Goal: Information Seeking & Learning: Learn about a topic

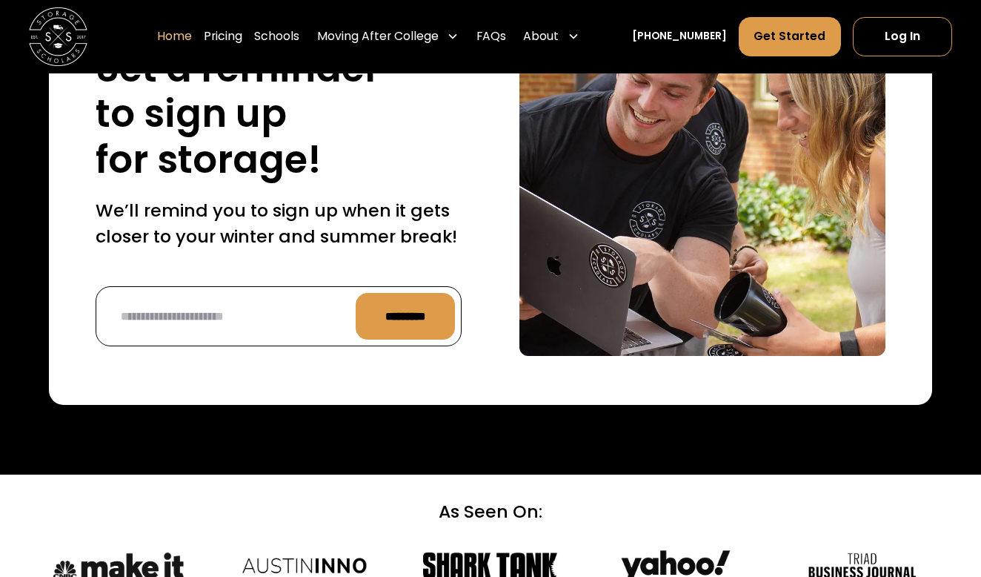
scroll to position [3469, 0]
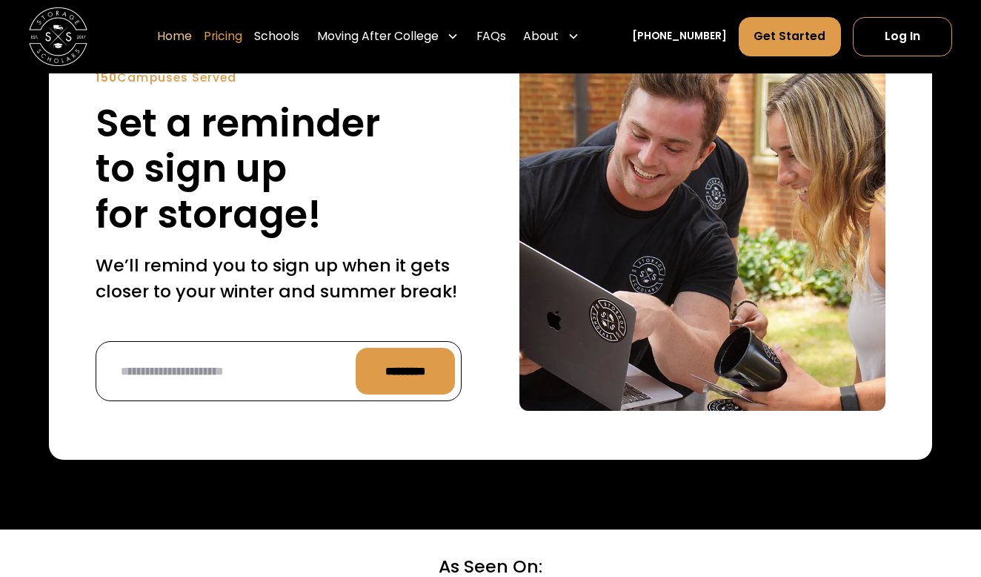
click at [242, 38] on link "Pricing" at bounding box center [223, 36] width 39 height 41
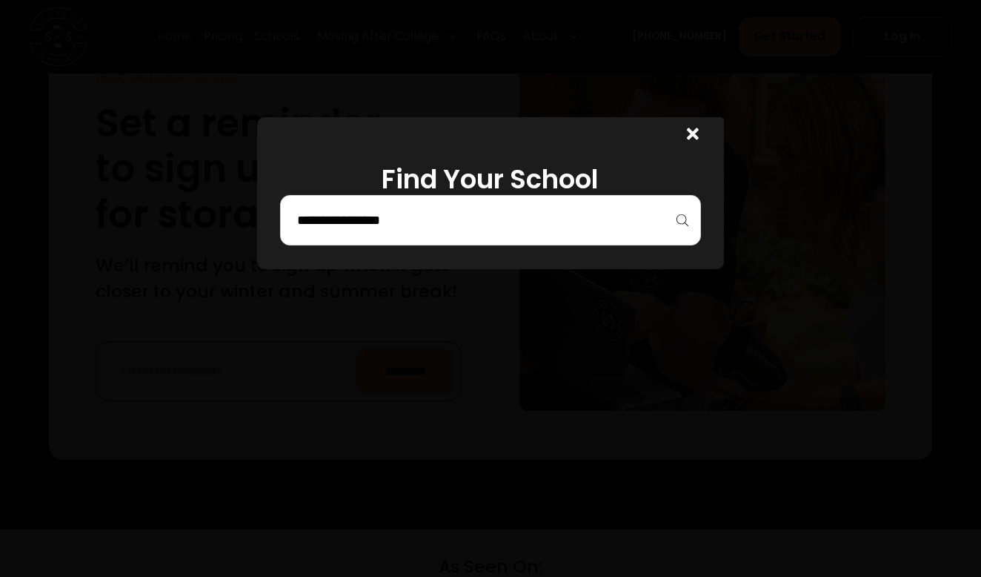
drag, startPoint x: 583, startPoint y: 173, endPoint x: 583, endPoint y: 159, distance: 14.1
click at [583, 173] on h1 "Find Your School" at bounding box center [490, 180] width 420 height 32
click at [537, 231] on input "search" at bounding box center [490, 220] width 389 height 25
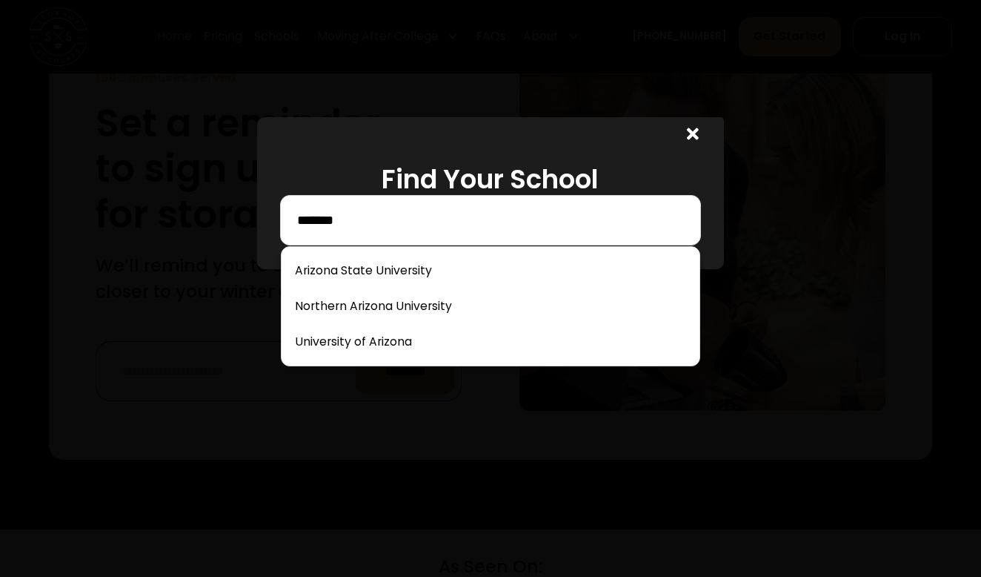
type input "*******"
drag, startPoint x: 528, startPoint y: 247, endPoint x: 494, endPoint y: 275, distance: 44.2
click at [494, 275] on link at bounding box center [490, 270] width 405 height 33
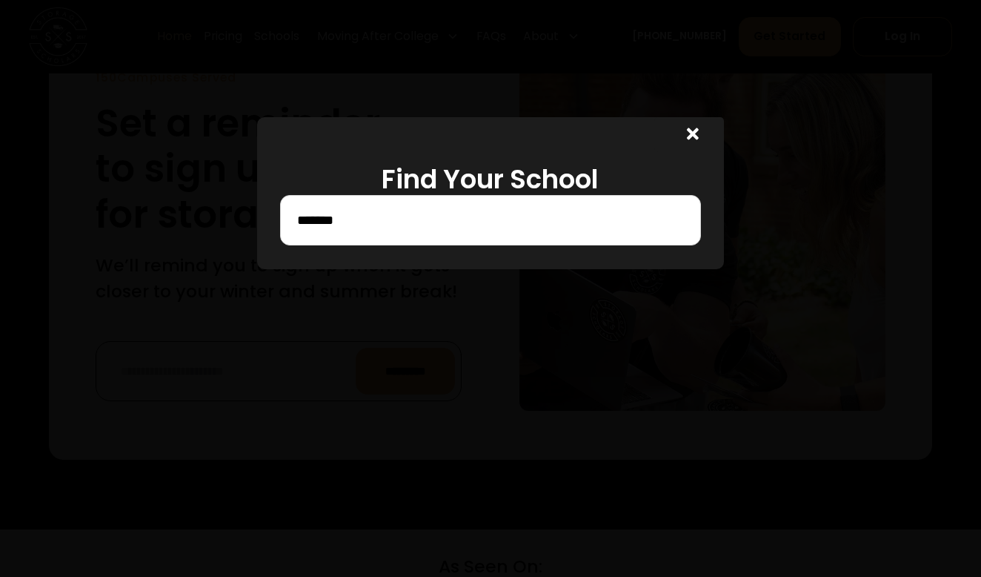
click at [405, 268] on div "Find Your School *******" at bounding box center [490, 193] width 467 height 152
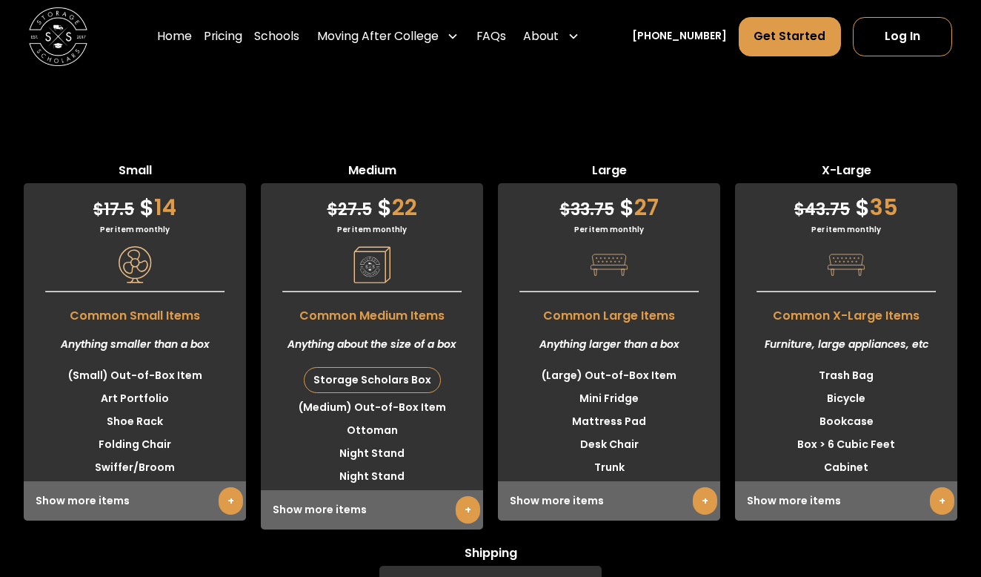
scroll to position [3734, 0]
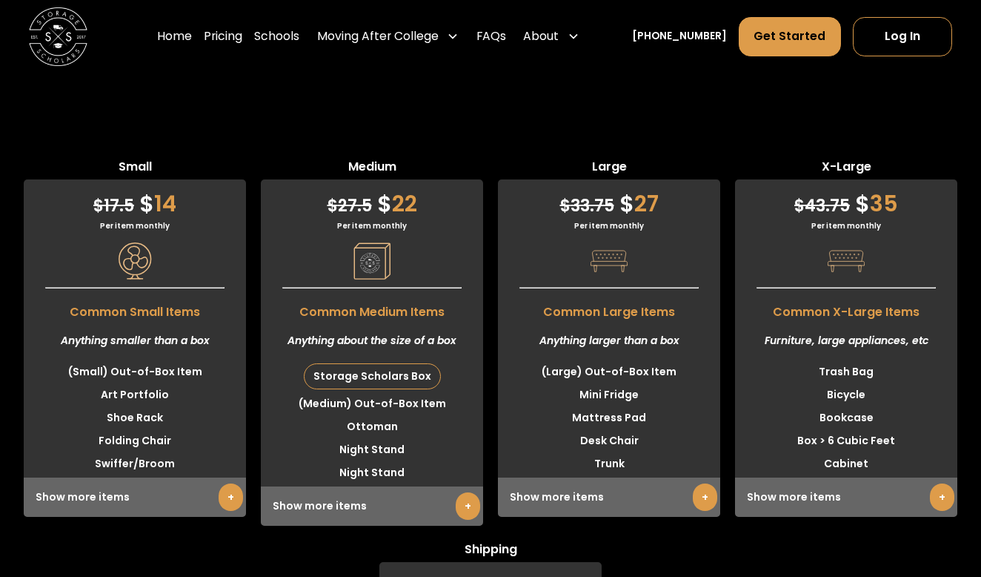
click at [462, 492] on link "+" at bounding box center [468, 505] width 24 height 27
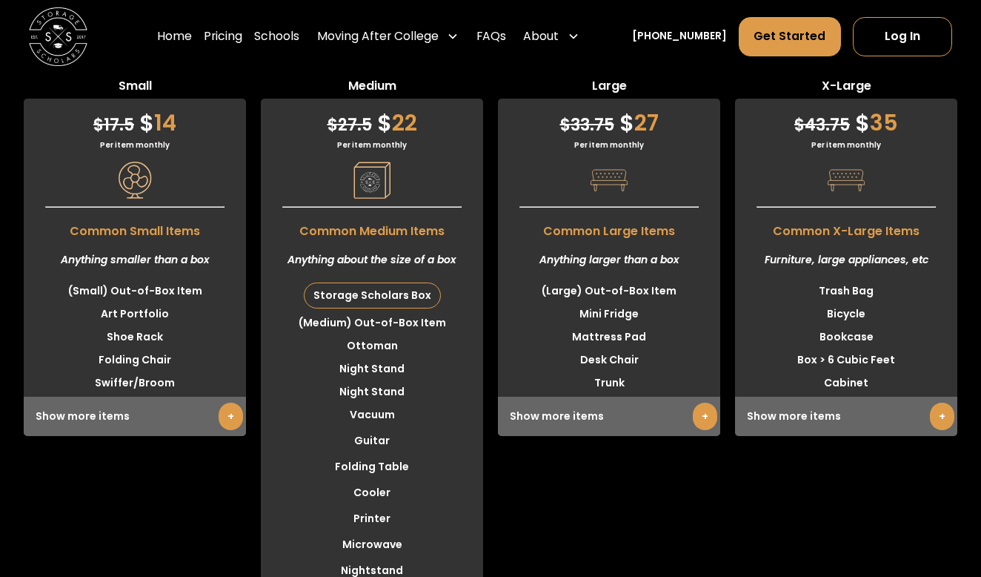
scroll to position [3751, 0]
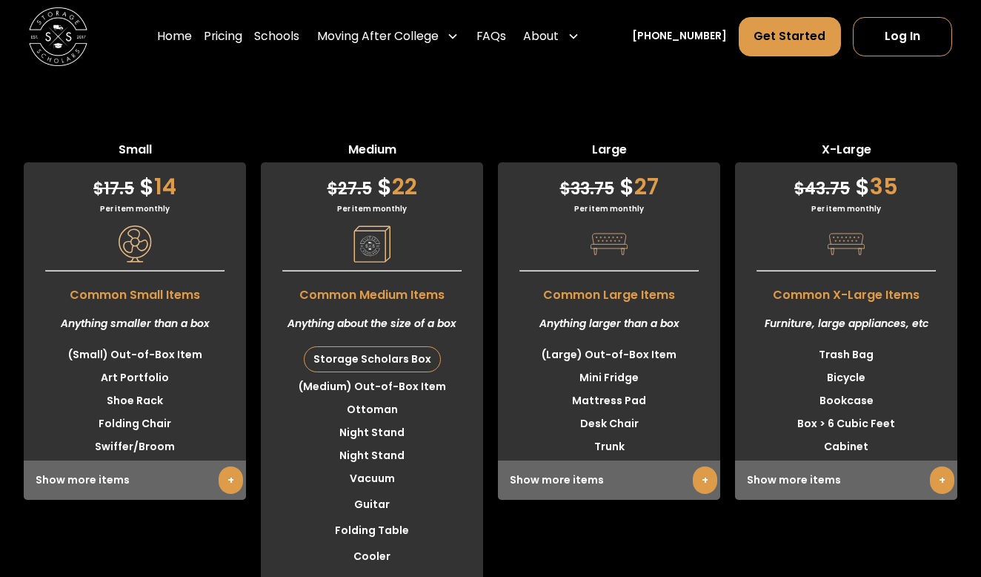
click at [229, 466] on link "+" at bounding box center [231, 479] width 24 height 27
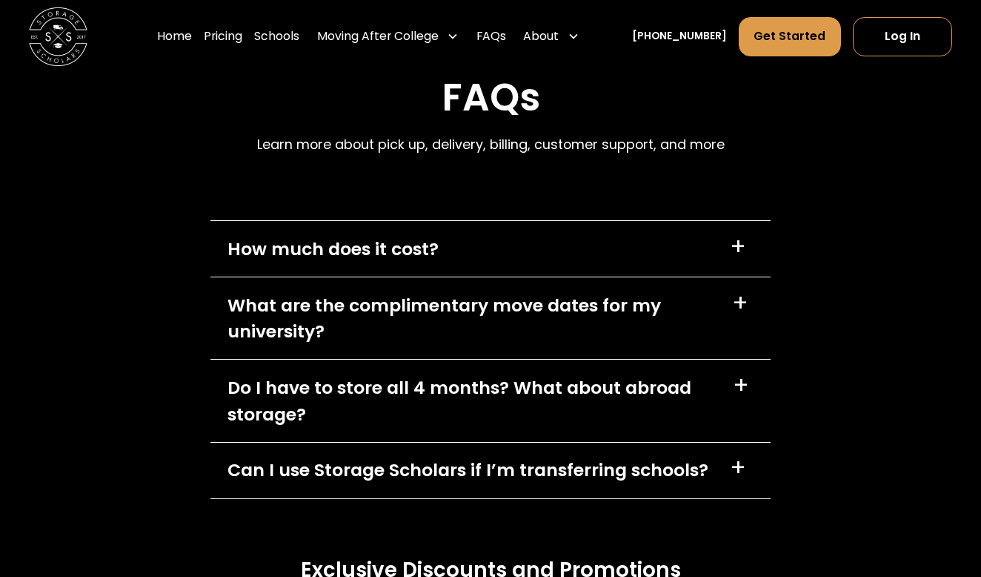
scroll to position [7072, 0]
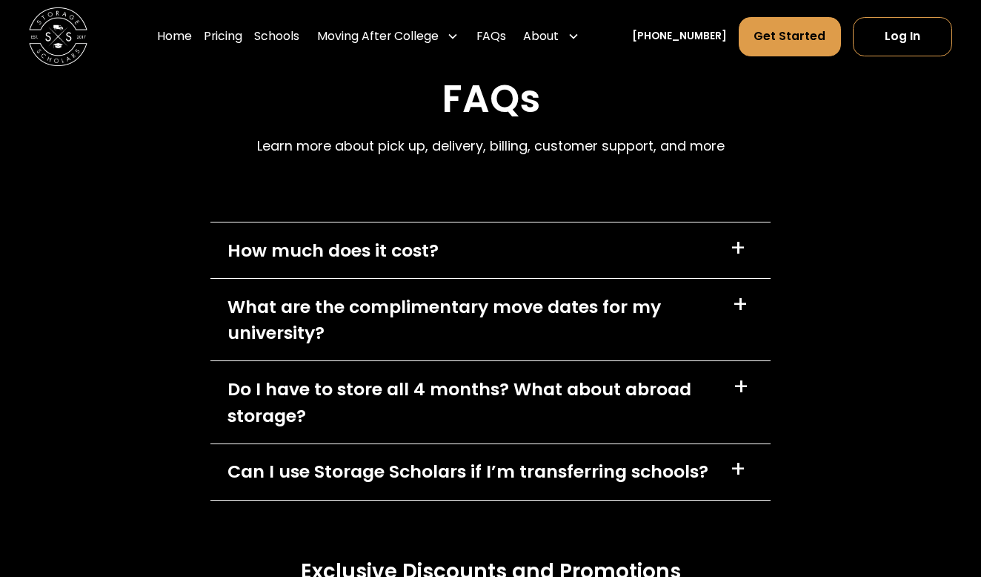
click at [740, 237] on div "+" at bounding box center [738, 249] width 16 height 24
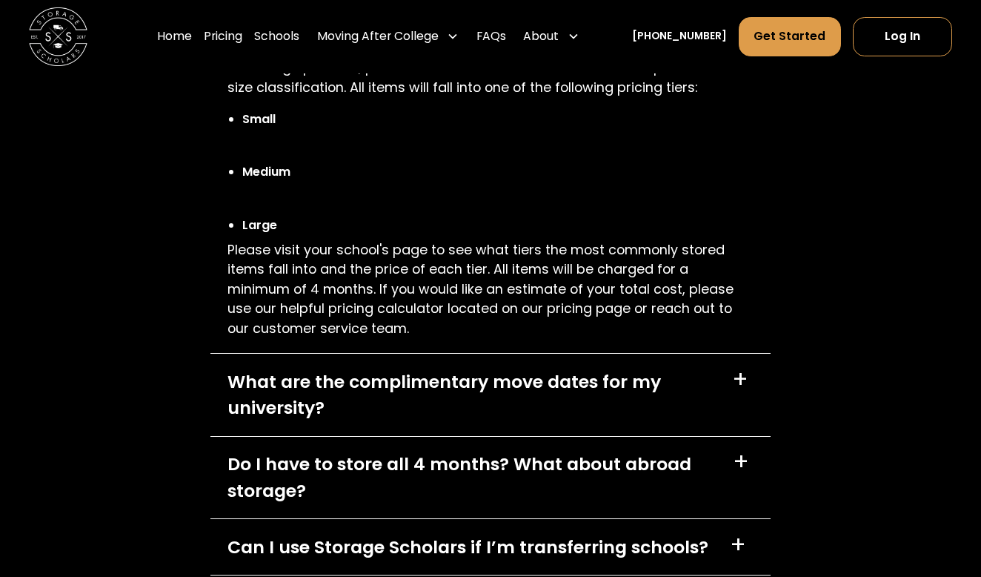
scroll to position [7293, 0]
click at [739, 450] on div "+" at bounding box center [741, 462] width 16 height 24
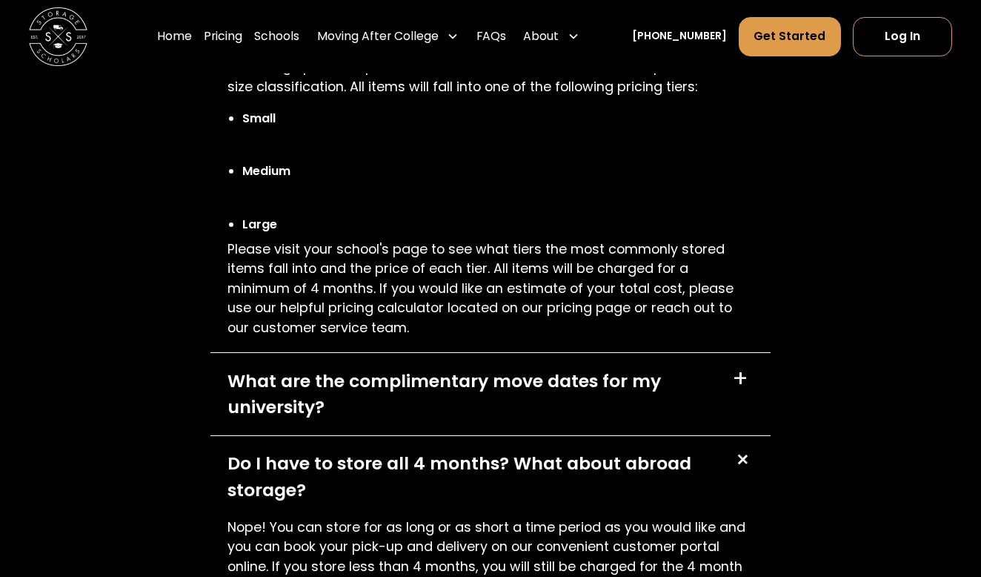
scroll to position [7300, 0]
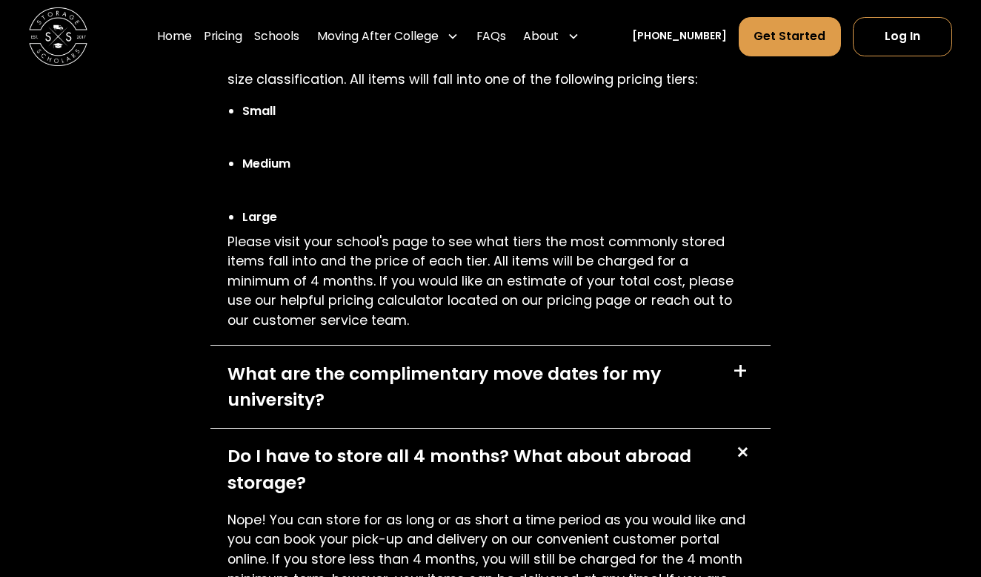
click at [735, 345] on div "What are the complimentary move dates for my university? +" at bounding box center [490, 386] width 560 height 82
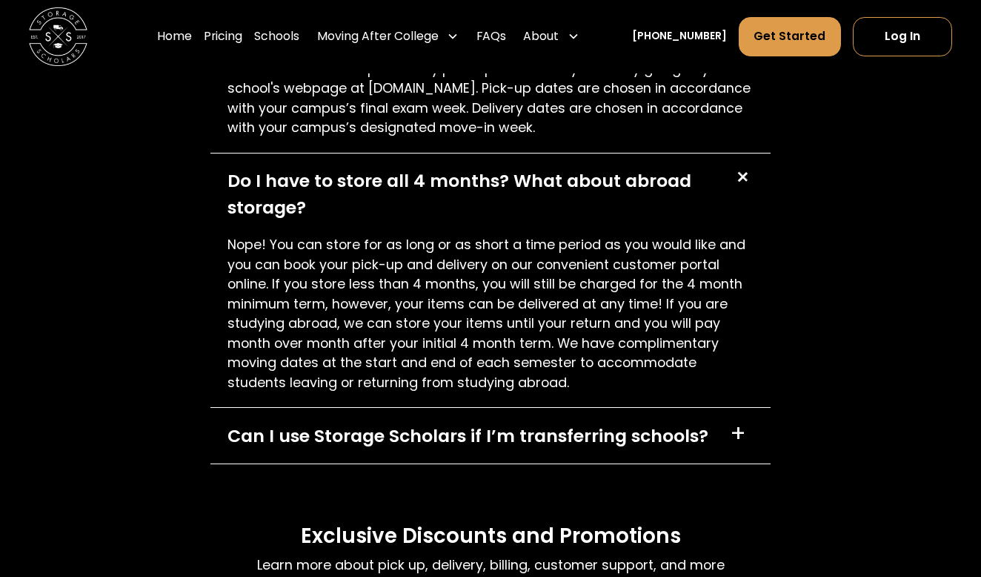
scroll to position [7669, 0]
click at [733, 422] on div "+" at bounding box center [738, 434] width 16 height 24
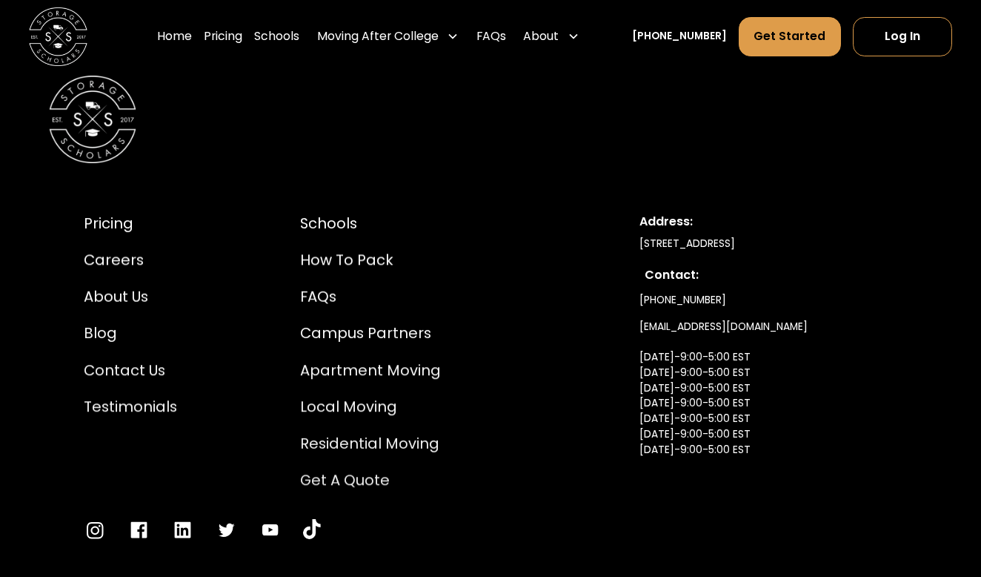
scroll to position [8460, 0]
click at [311, 286] on div "FAQs" at bounding box center [370, 297] width 141 height 22
